Goal: Task Accomplishment & Management: Manage account settings

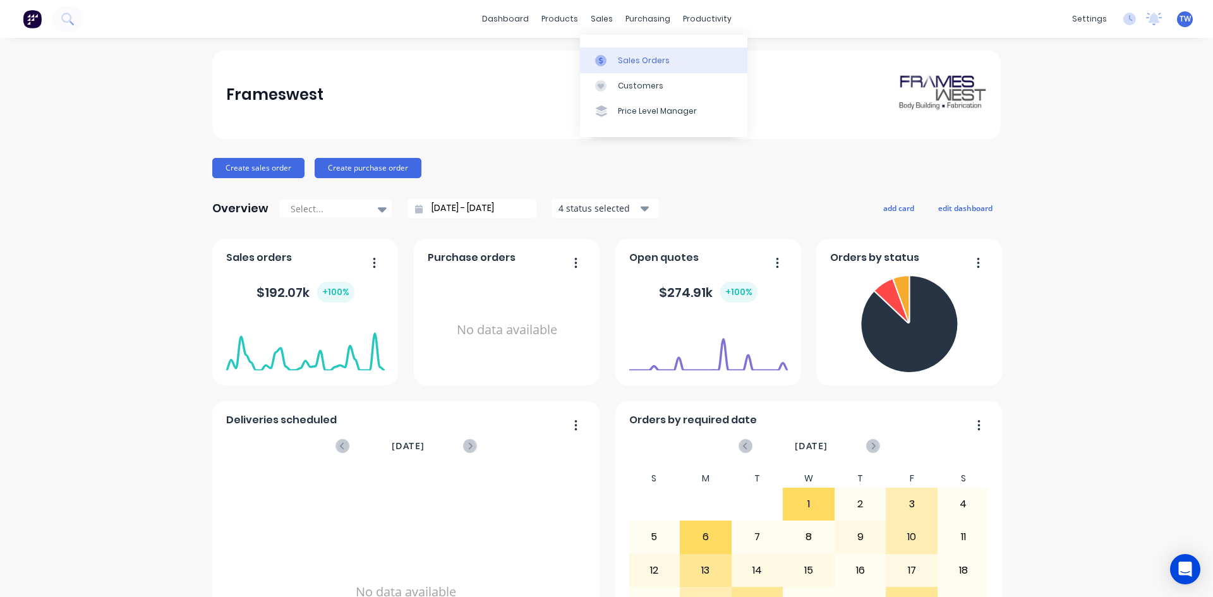
click at [632, 62] on div "Sales Orders" at bounding box center [644, 60] width 52 height 11
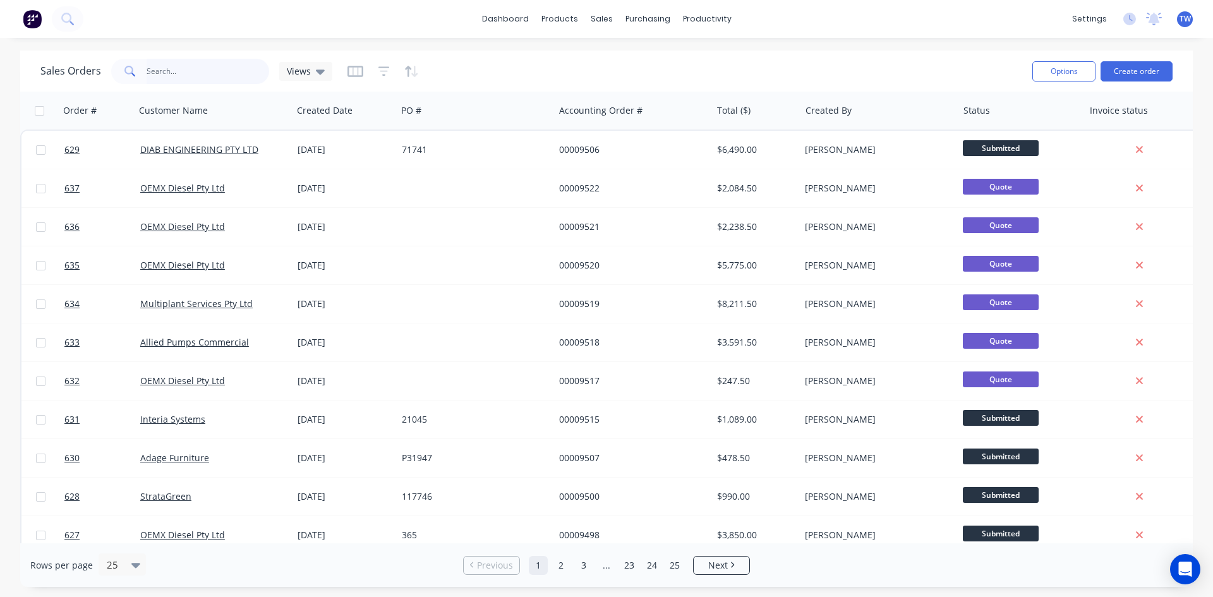
click at [190, 77] on input "text" at bounding box center [208, 71] width 123 height 25
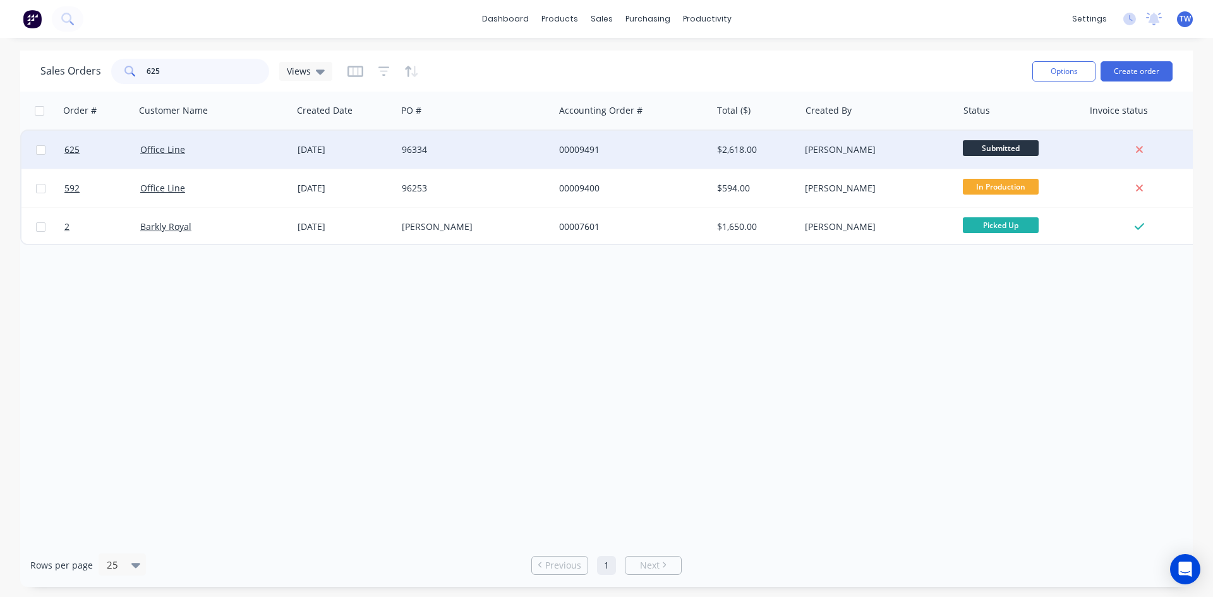
type input "625"
click at [500, 154] on div "96334" at bounding box center [472, 149] width 140 height 13
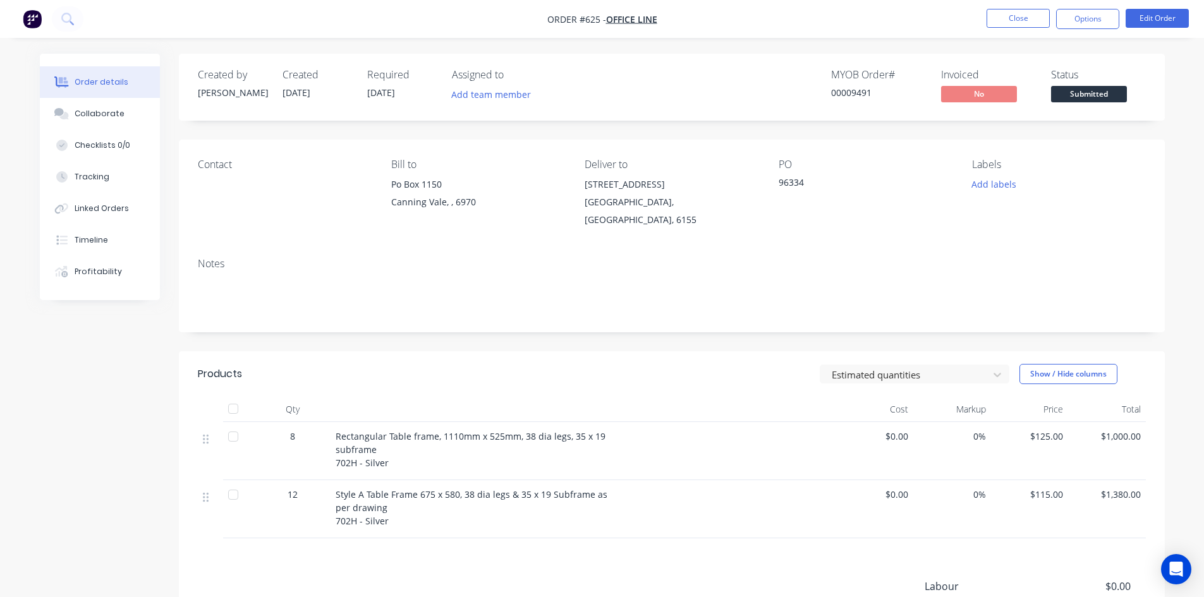
click at [394, 90] on span "[DATE]" at bounding box center [381, 93] width 28 height 12
click at [1152, 18] on button "Edit Order" at bounding box center [1156, 18] width 63 height 19
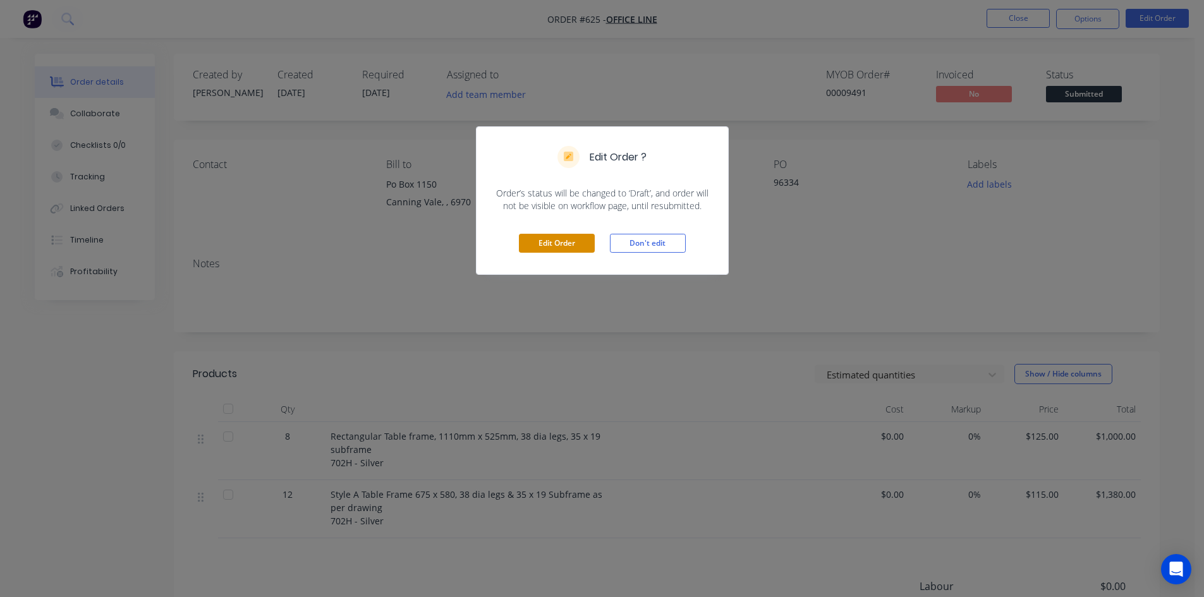
click at [574, 243] on button "Edit Order" at bounding box center [557, 243] width 76 height 19
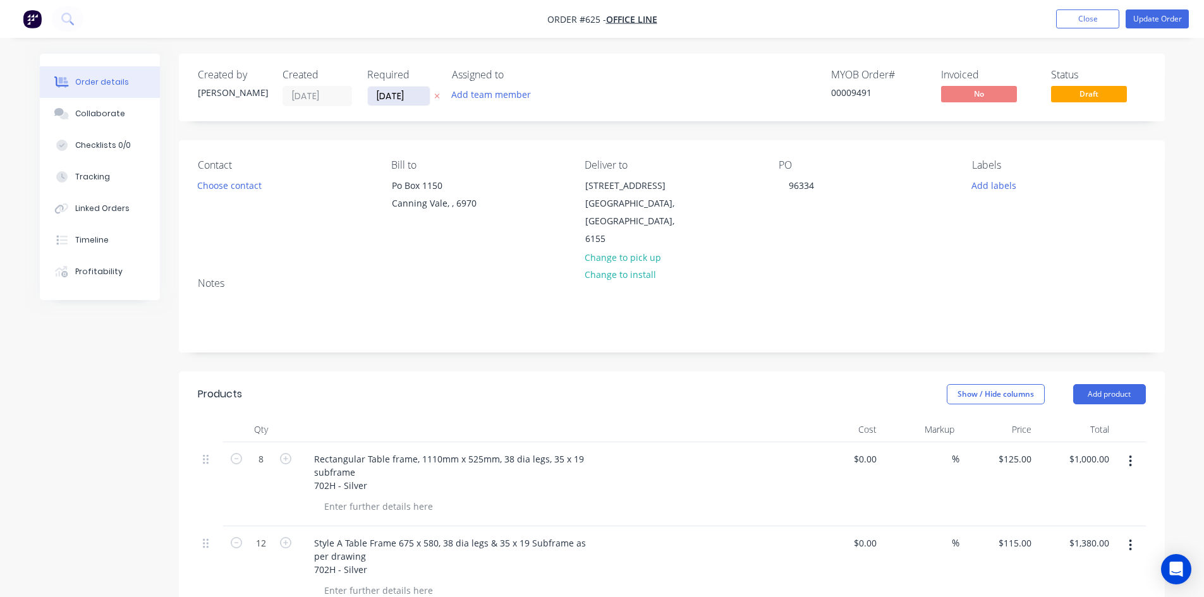
click at [384, 92] on input "[DATE]" at bounding box center [399, 96] width 62 height 19
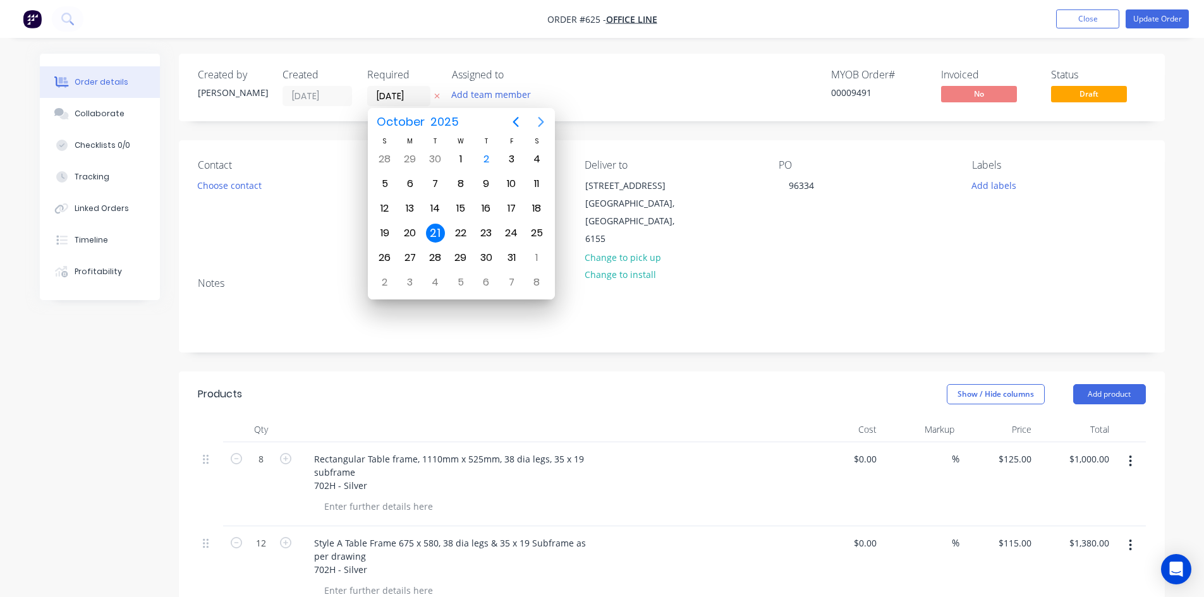
click at [538, 118] on icon "Next page" at bounding box center [541, 122] width 6 height 10
click at [539, 118] on icon "Next page" at bounding box center [541, 122] width 6 height 10
click at [460, 206] on div "17" at bounding box center [460, 208] width 19 height 19
type input "[DATE]"
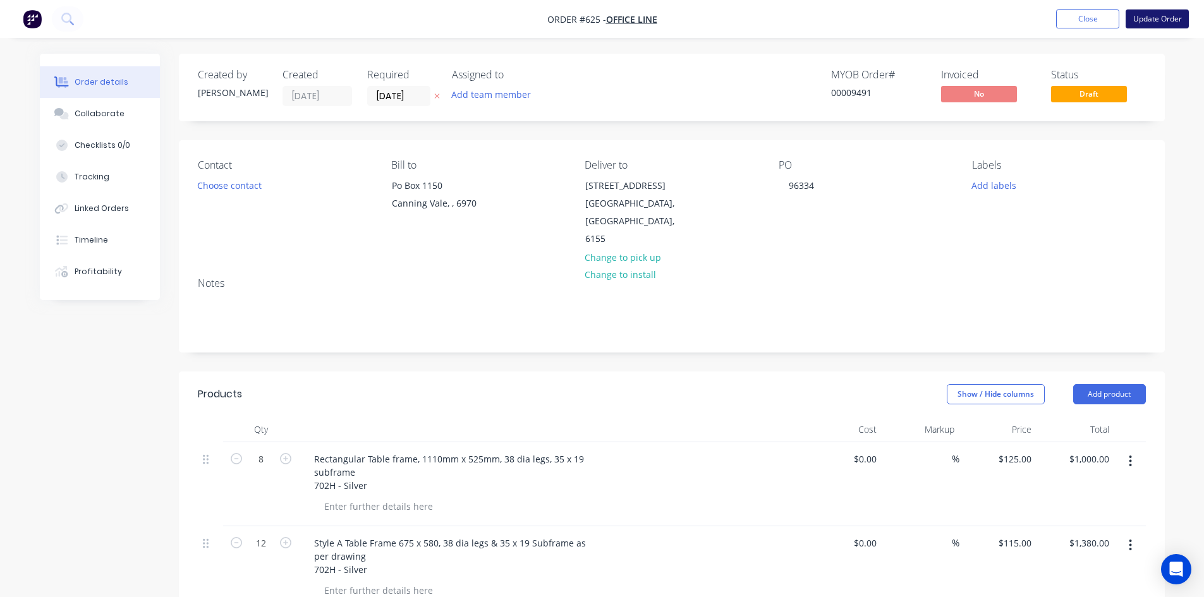
click at [1157, 18] on button "Update Order" at bounding box center [1156, 18] width 63 height 19
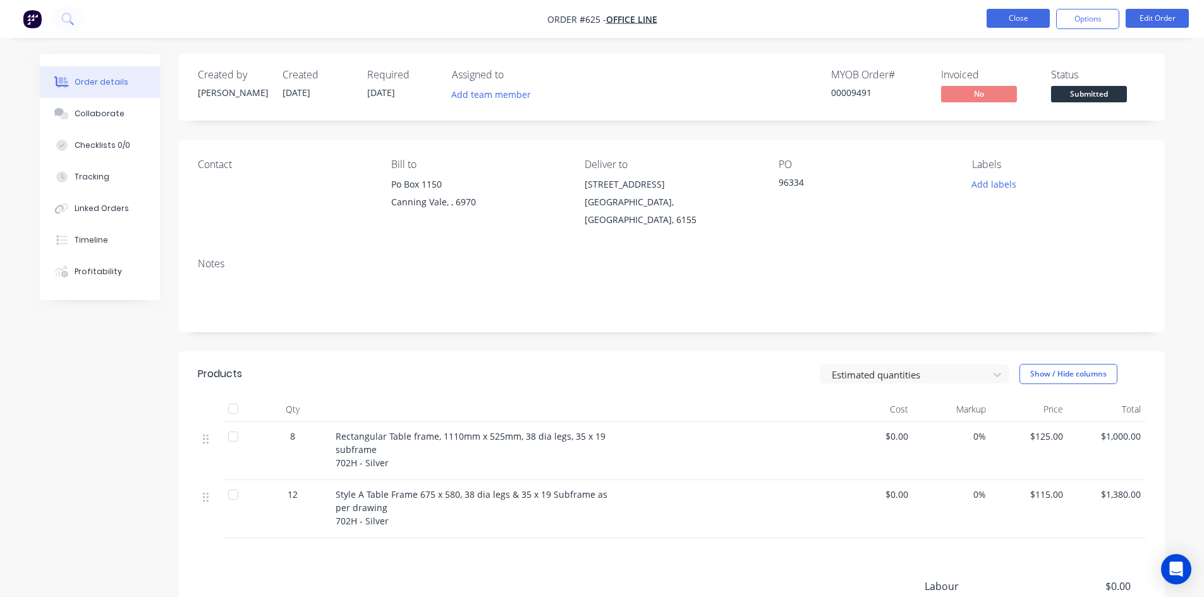
click at [1031, 22] on button "Close" at bounding box center [1017, 18] width 63 height 19
